Goal: Task Accomplishment & Management: Use online tool/utility

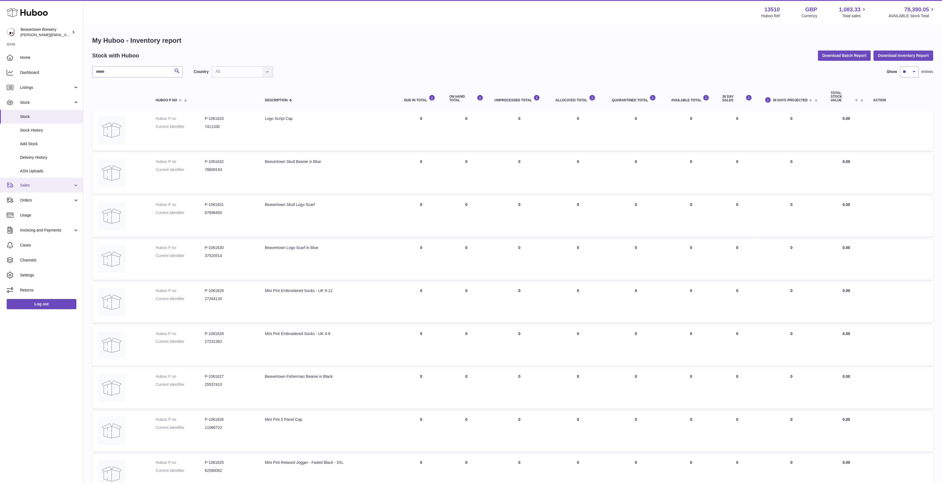
click at [33, 180] on link "Sales" at bounding box center [41, 185] width 83 height 15
click at [36, 198] on span "Sales" at bounding box center [49, 199] width 59 height 5
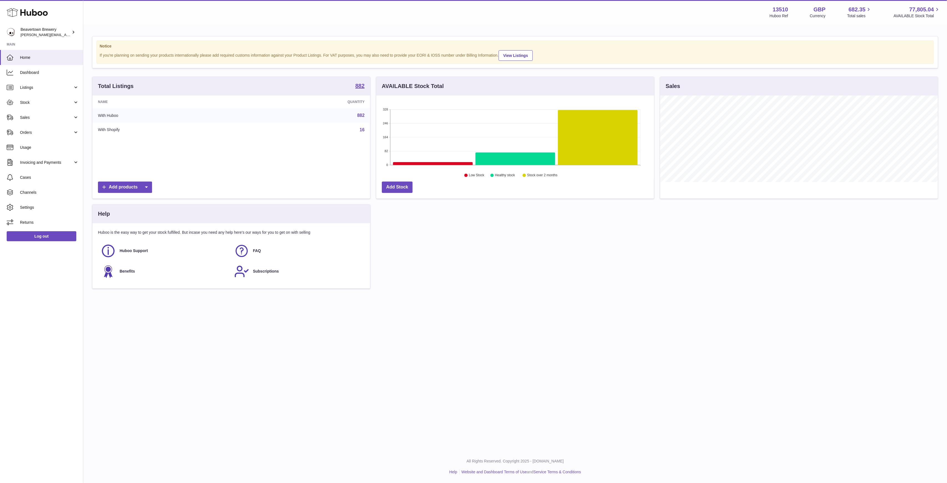
scroll to position [87, 278]
click at [47, 111] on link "Sales" at bounding box center [41, 117] width 83 height 15
click at [59, 132] on span "Sales" at bounding box center [49, 131] width 59 height 5
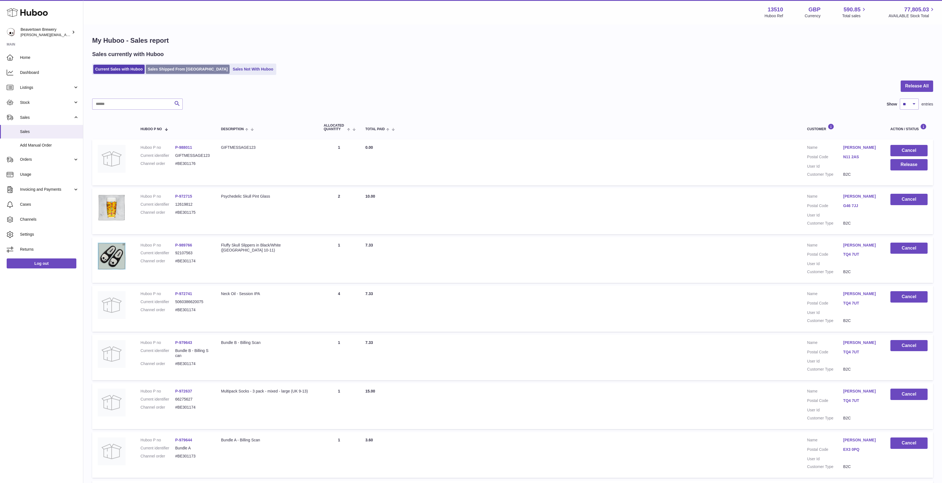
click at [171, 65] on link "Sales Shipped From [GEOGRAPHIC_DATA]" at bounding box center [188, 69] width 84 height 9
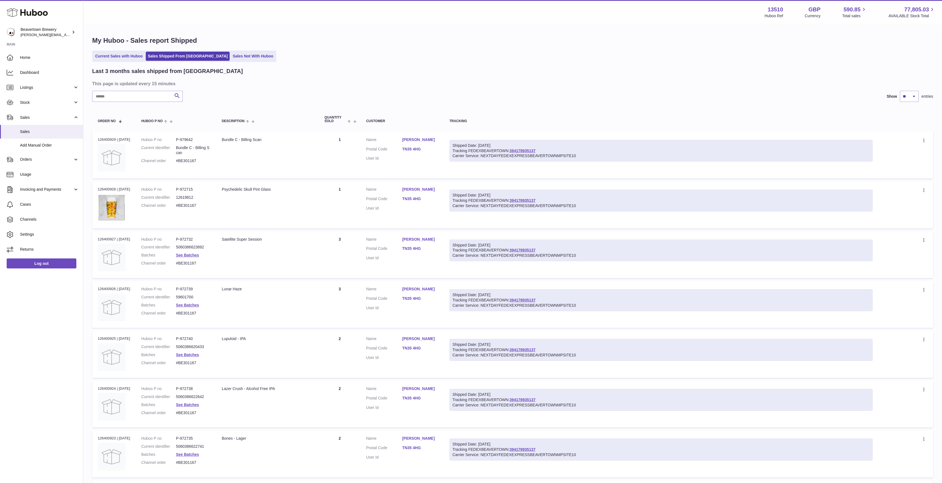
drag, startPoint x: 142, startPoint y: 79, endPoint x: 142, endPoint y: 94, distance: 15.3
click at [142, 80] on div "Last 3 months sales shipped from Huboo This page is updated every 15 minutes Se…" at bounding box center [512, 353] width 841 height 572
click at [142, 94] on input "text" at bounding box center [137, 96] width 90 height 11
paste input "*******"
drag, startPoint x: 147, startPoint y: 94, endPoint x: 0, endPoint y: 86, distance: 146.7
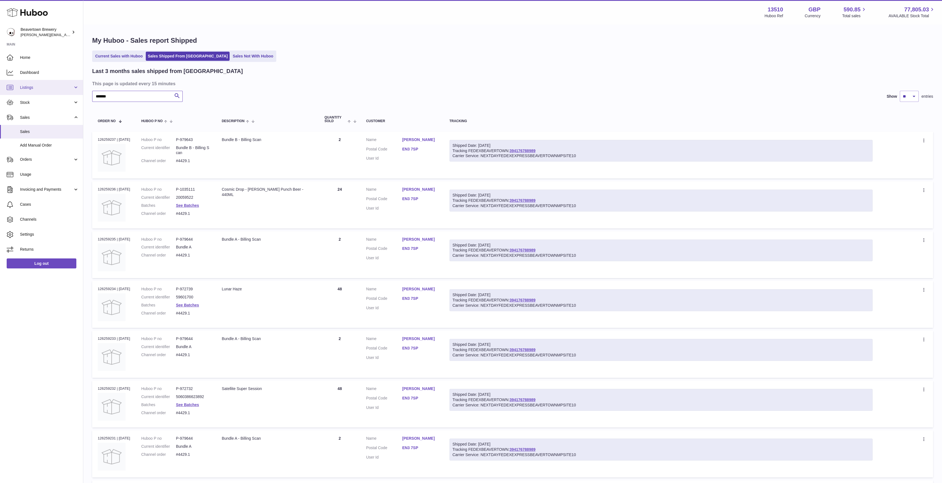
click at [35, 84] on div "Huboo Beavertown Brewery Matthew.McCormack@beavertownbrewery.co.uk Main Home Da…" at bounding box center [471, 343] width 942 height 687
paste input "text"
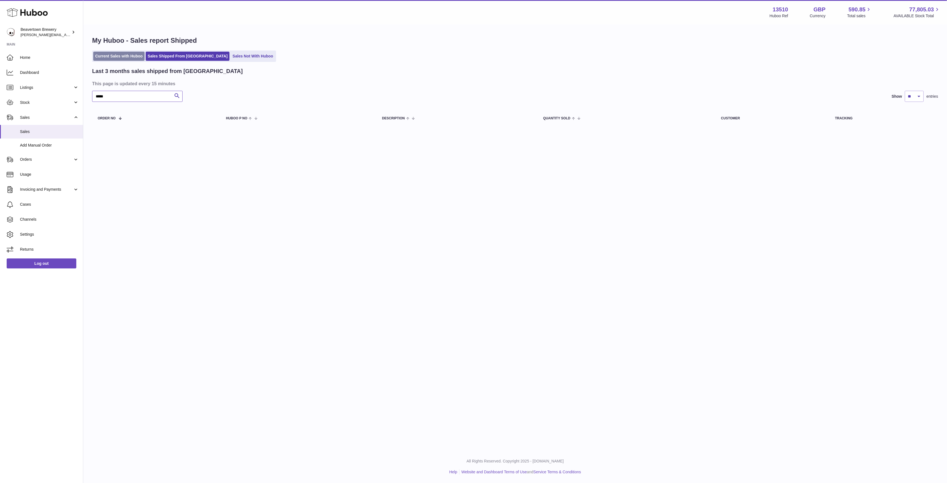
type input "*****"
click at [128, 53] on link "Current Sales with Huboo" at bounding box center [118, 56] width 51 height 9
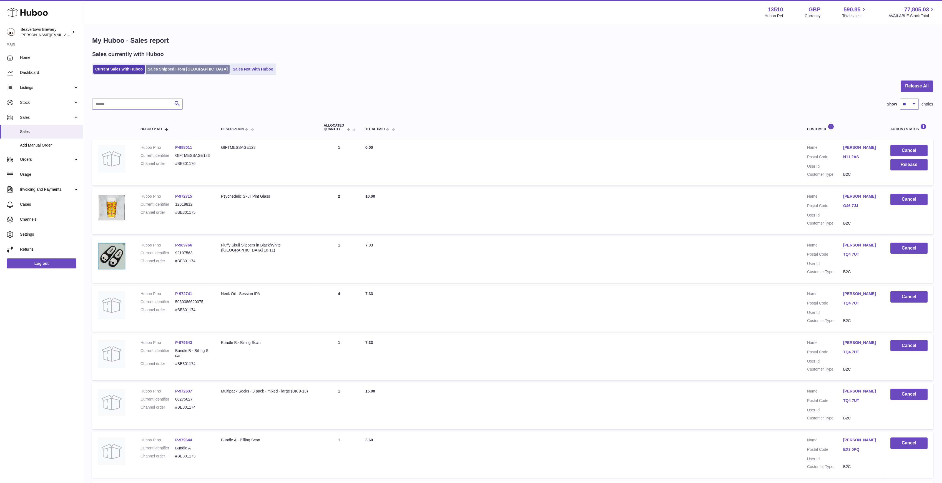
click at [178, 68] on link "Sales Shipped From [GEOGRAPHIC_DATA]" at bounding box center [188, 69] width 84 height 9
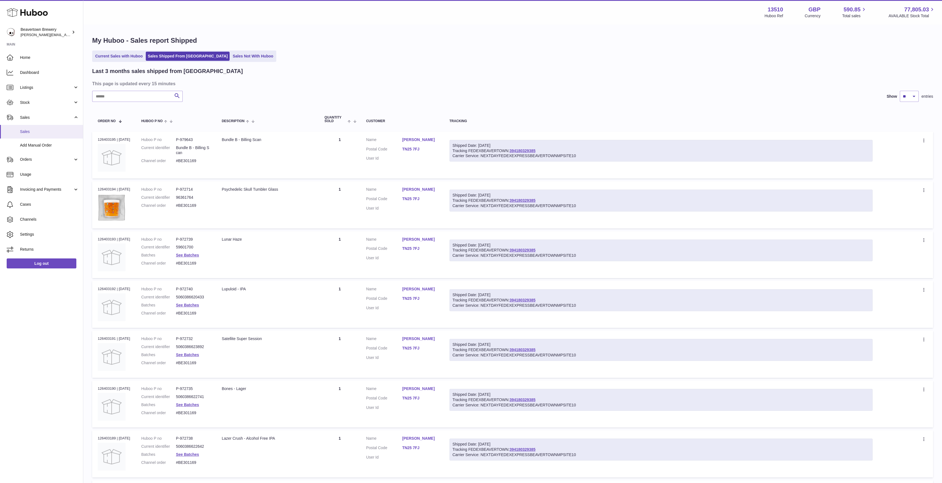
click at [49, 138] on link "Sales" at bounding box center [41, 132] width 83 height 14
click at [49, 140] on link "Add Manual Order" at bounding box center [41, 145] width 83 height 14
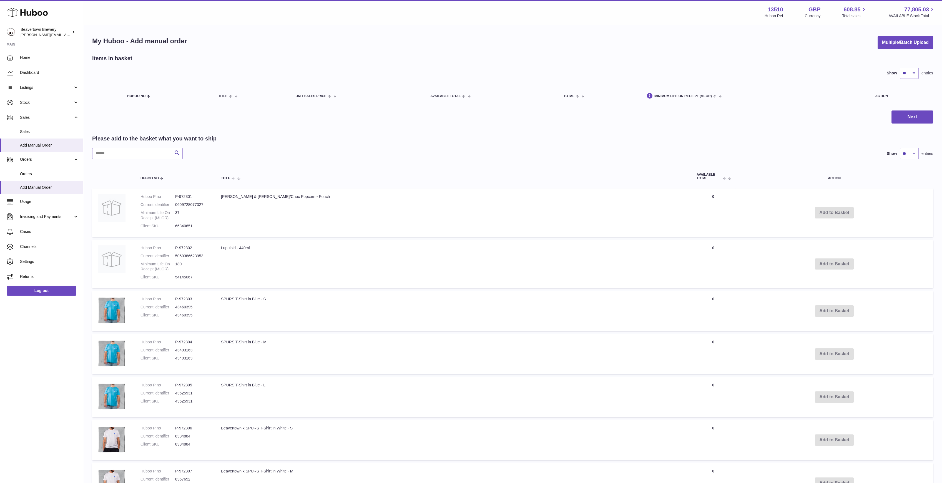
click at [880, 36] on div "My Huboo - Add manual order Multiple/Batch Upload Items in basket Show ** ** **…" at bounding box center [512, 349] width 858 height 648
click at [884, 39] on button "Multiple/Batch Upload" at bounding box center [904, 42] width 55 height 13
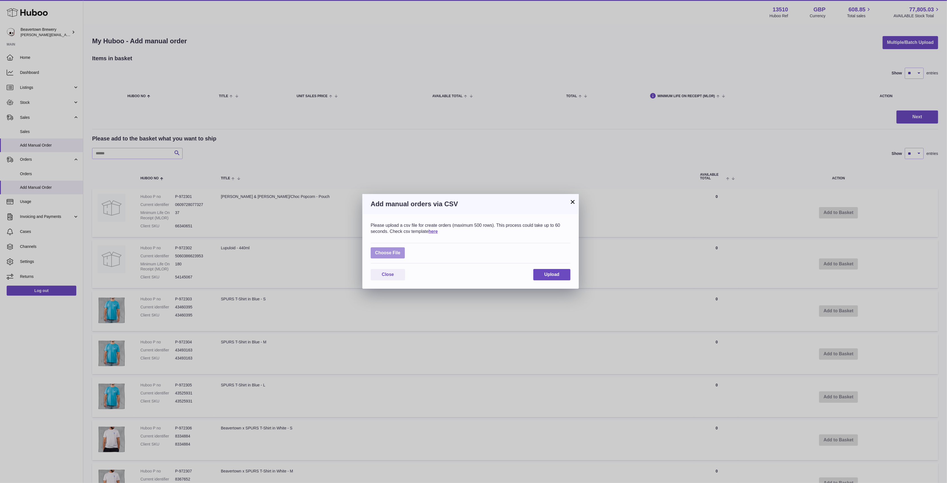
click at [387, 253] on label at bounding box center [388, 252] width 34 height 11
click at [400, 250] on input "file" at bounding box center [400, 250] width 0 height 0
type input "**********"
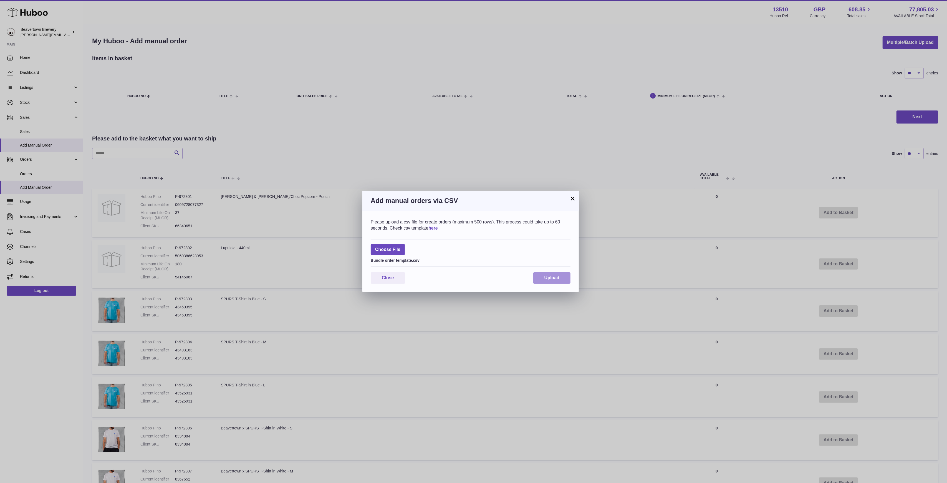
click at [563, 278] on button "Upload" at bounding box center [551, 277] width 37 height 11
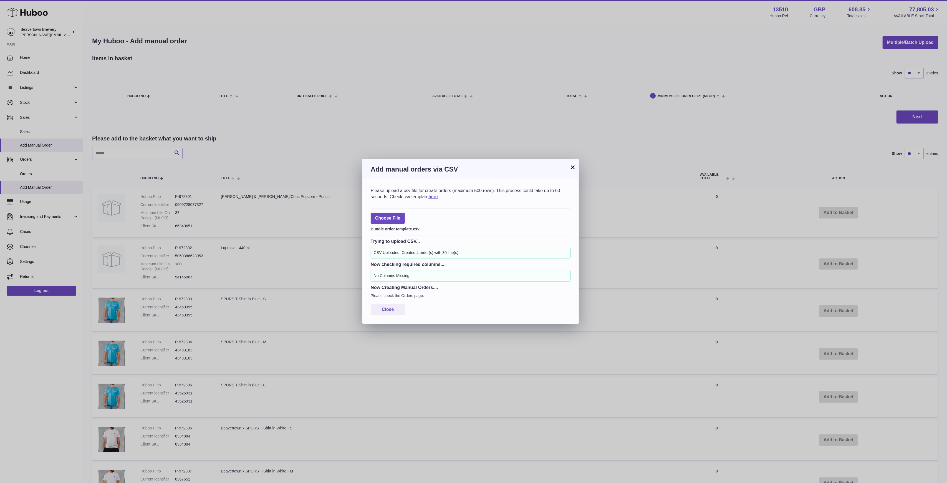
click at [573, 170] on button "×" at bounding box center [572, 167] width 7 height 7
